Goal: Check status

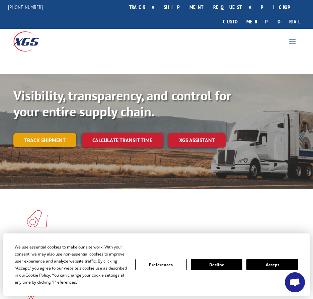
click at [54, 133] on link "Track shipment" at bounding box center [44, 140] width 63 height 14
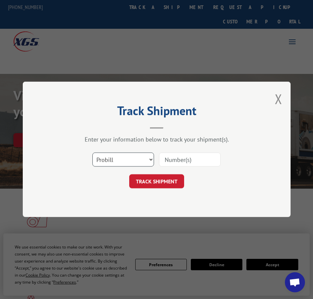
click at [118, 156] on select "Select category... Probill BOL PO" at bounding box center [123, 160] width 62 height 14
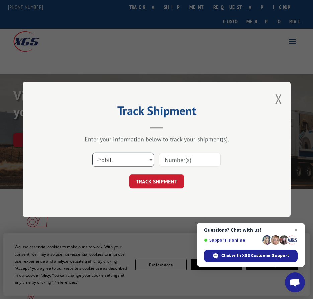
select select "bol"
click at [92, 153] on select "Select category... Probill BOL PO" at bounding box center [123, 160] width 62 height 14
click at [186, 160] on input at bounding box center [190, 160] width 62 height 14
type input "5184593"
click button "TRACK SHIPMENT" at bounding box center [156, 182] width 55 height 14
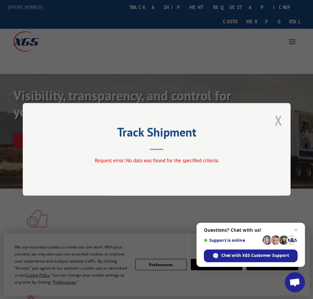
click at [275, 115] on button "Close modal" at bounding box center [278, 120] width 7 height 18
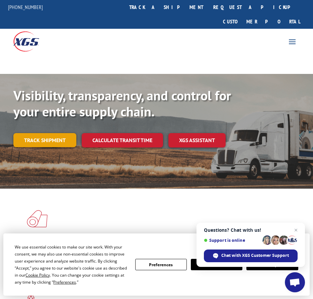
click at [54, 133] on link "Track shipment" at bounding box center [44, 140] width 63 height 14
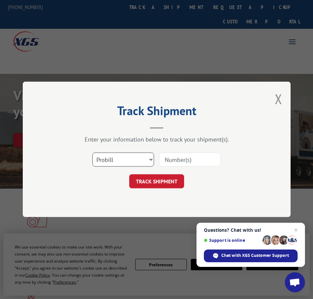
click at [127, 158] on select "Select category... Probill BOL PO" at bounding box center [123, 160] width 62 height 14
click at [187, 155] on input at bounding box center [190, 160] width 62 height 14
type input "1"
